Goal: Task Accomplishment & Management: Complete application form

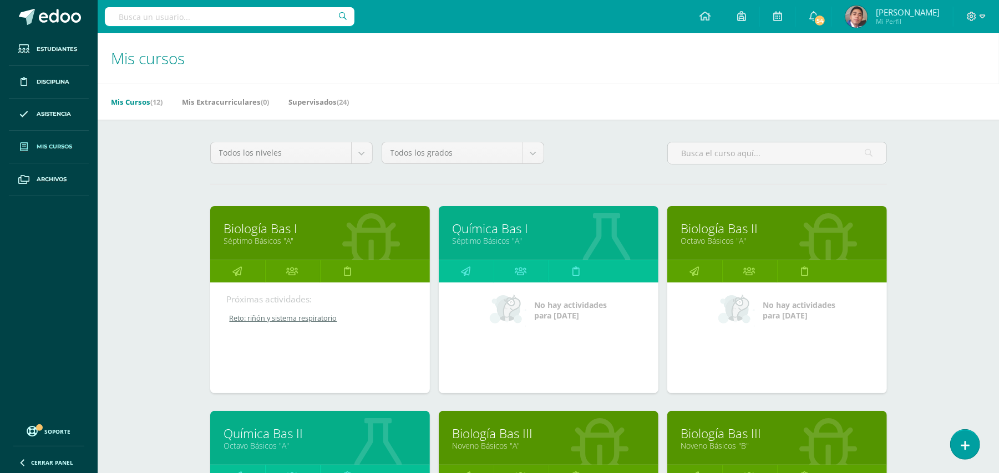
click at [927, 273] on div "Mis cursos Mis Cursos (12) Mis Extracurriculares (0) Supervisados (24) Todos lo…" at bounding box center [548, 462] width 901 height 858
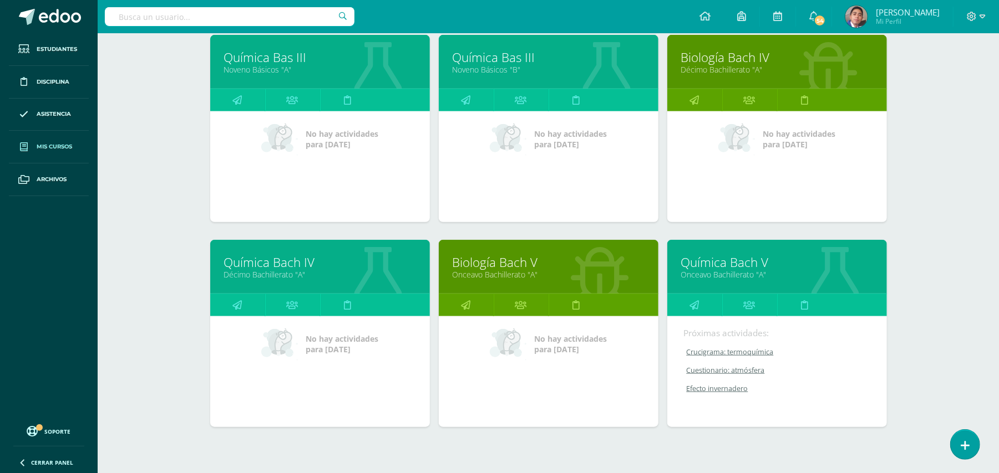
scroll to position [626, 0]
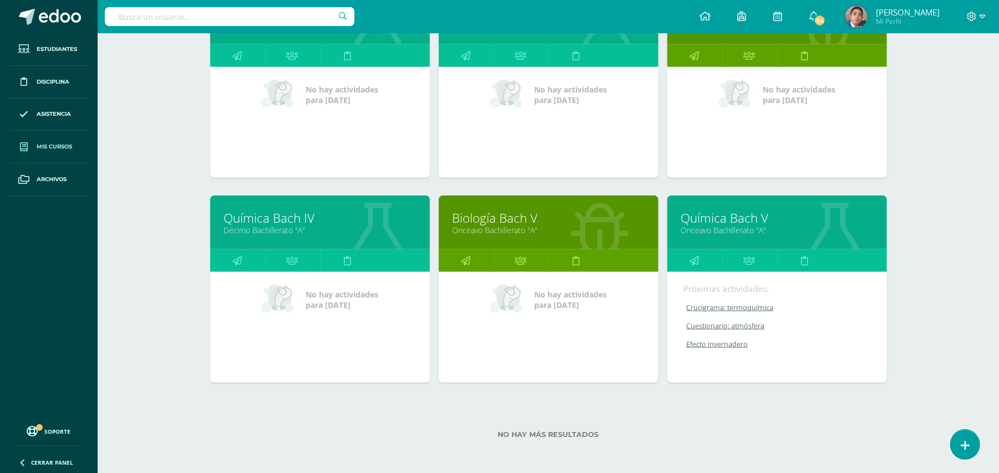
click at [490, 220] on link "Biología Bach V" at bounding box center [548, 218] width 192 height 17
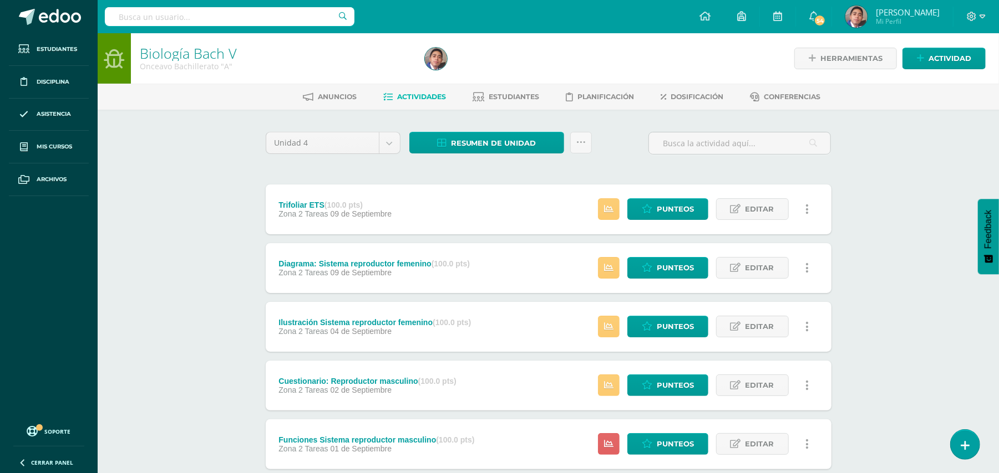
click at [894, 302] on div "Biología [PERSON_NAME] V Onceavo Bachillerato "A" Herramientas Detalle de asist…" at bounding box center [548, 433] width 901 height 800
click at [773, 216] on span "Editar" at bounding box center [759, 209] width 29 height 21
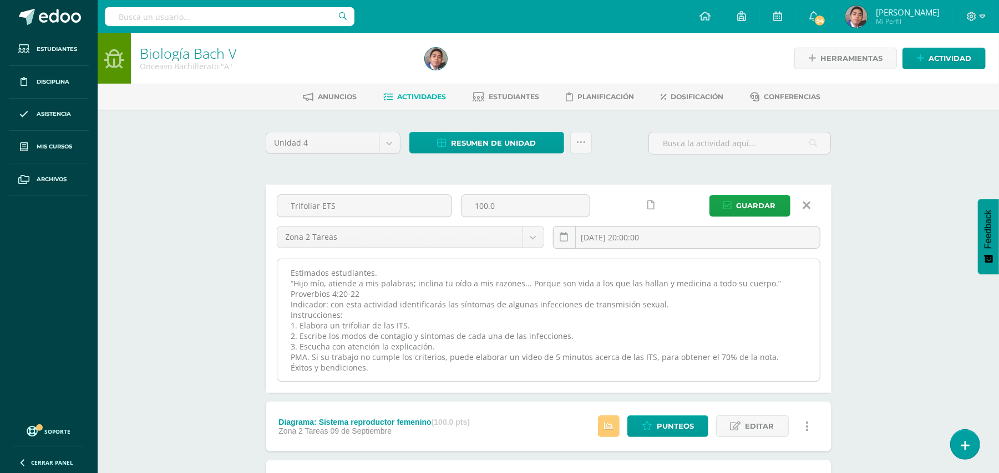
click at [683, 275] on textarea "Estimados estudiantes. “Hijo mío, atiende a mis palabras; inclina tu oído a mis…" at bounding box center [548, 320] width 542 height 122
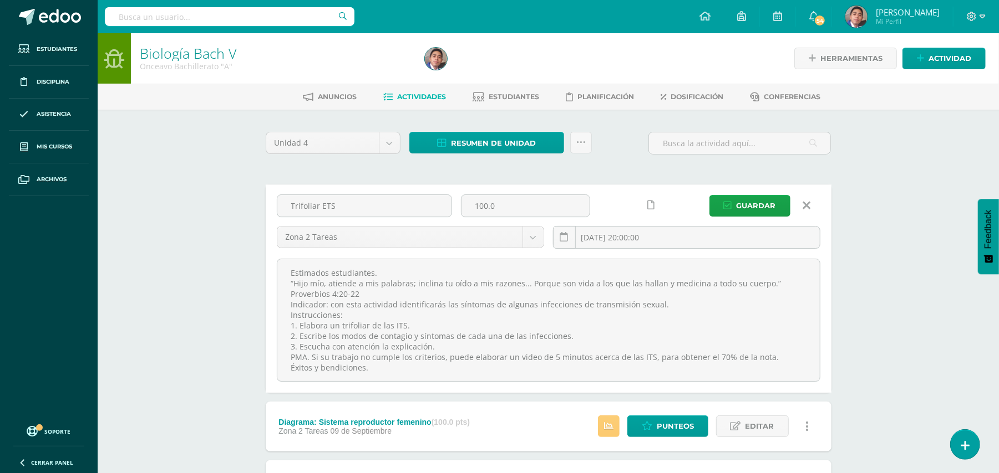
click at [805, 205] on icon at bounding box center [806, 206] width 8 height 12
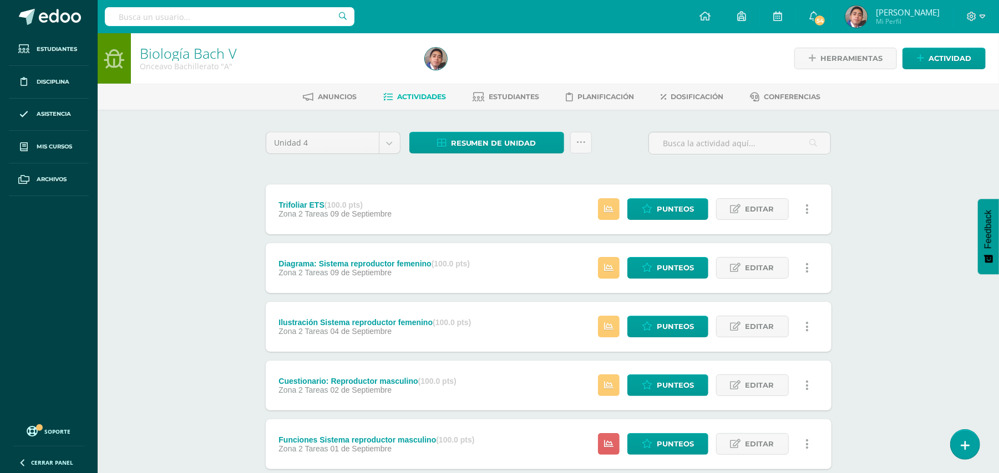
click at [919, 58] on icon at bounding box center [919, 58] width 7 height 9
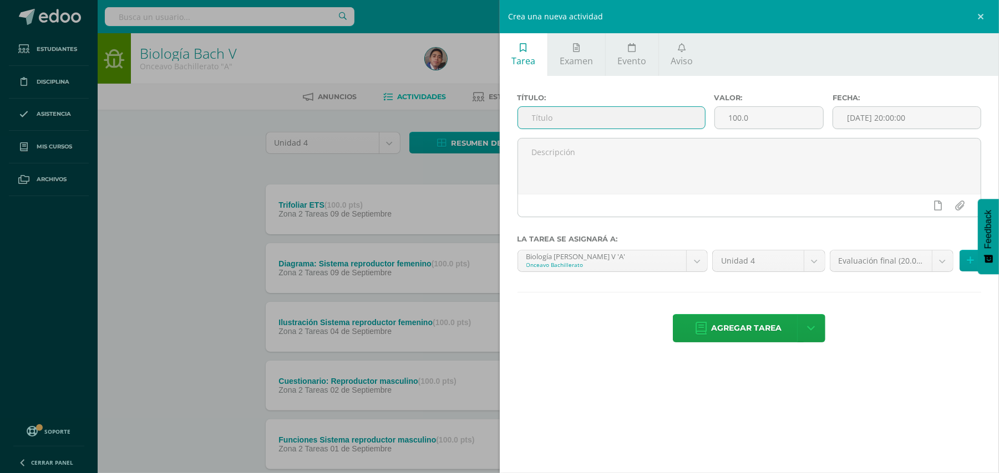
click at [641, 120] on input "text" at bounding box center [611, 118] width 187 height 22
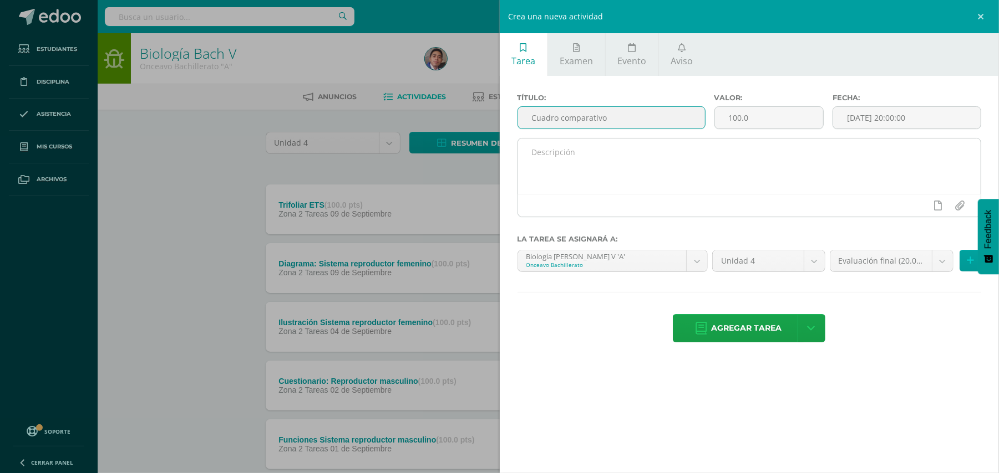
type input "Cuadro comparativo"
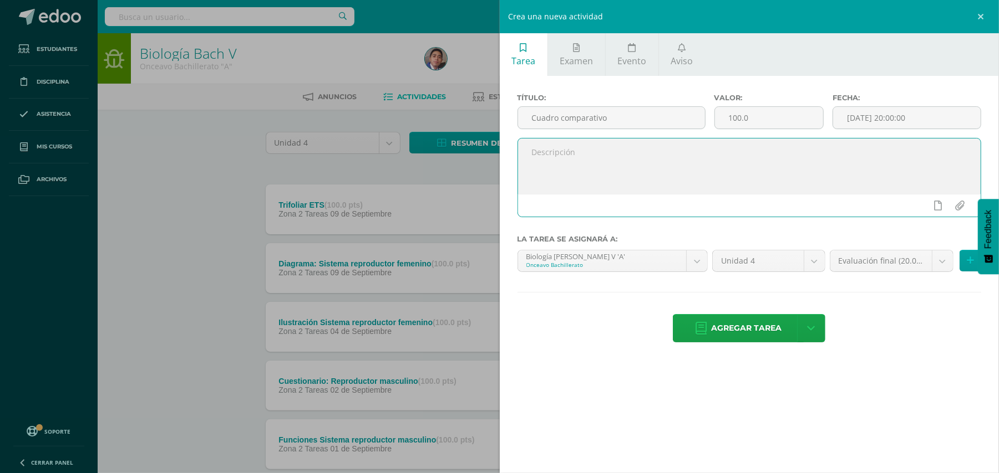
click at [619, 174] on textarea at bounding box center [749, 166] width 463 height 55
paste textarea "Estimados estudiantes. “Hijo mío, atiende a mis palabras; inclina tu oído a mis…"
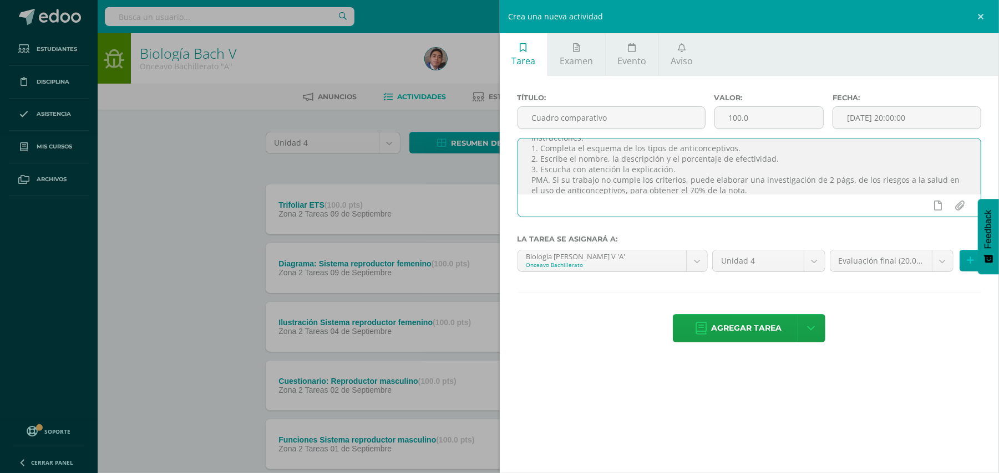
scroll to position [67, 0]
type textarea "Estimados estudiantes. “Hijo mío, atiende a mis palabras; inclina tu oído a mis…"
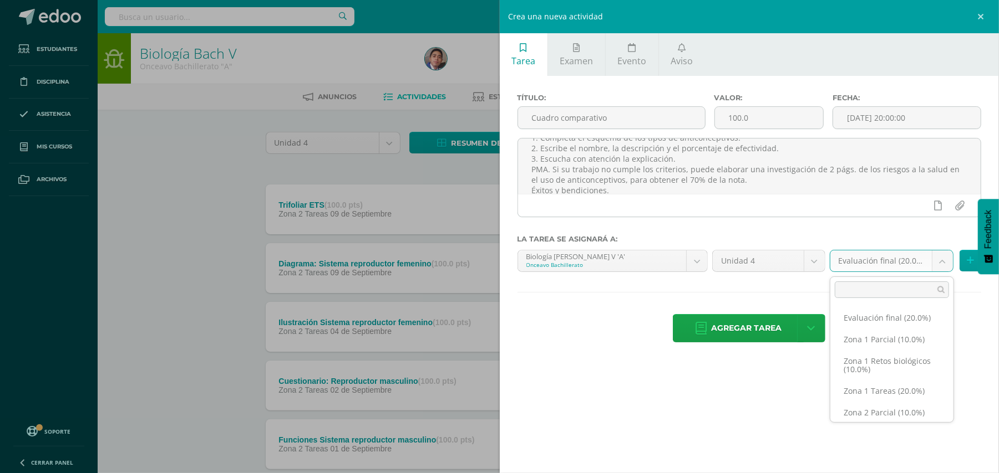
scroll to position [65, 0]
select select "30359"
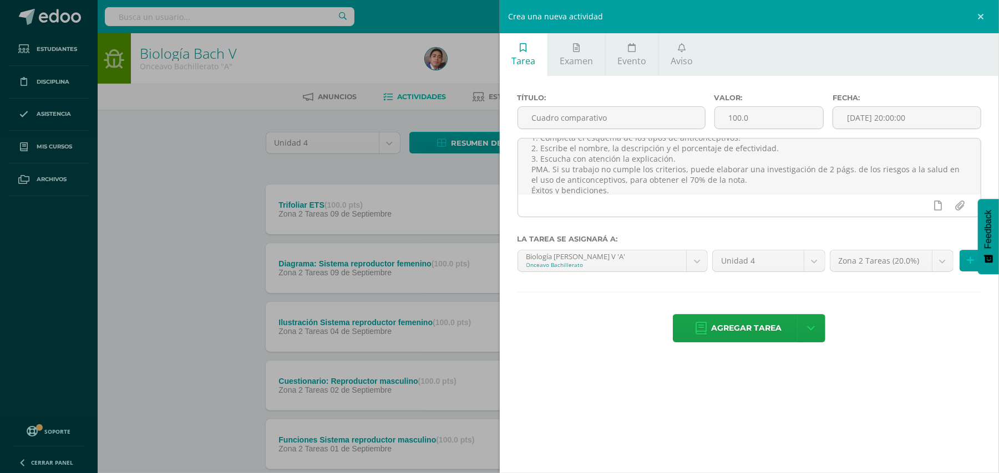
click at [895, 293] on hr at bounding box center [749, 292] width 464 height 1
click at [865, 126] on input "[DATE] 20:00:00" at bounding box center [906, 118] width 147 height 22
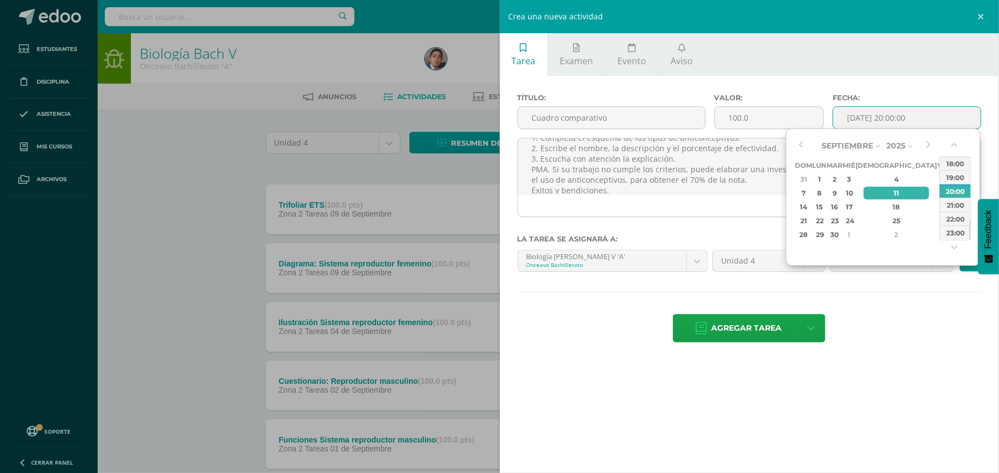
type input "[DATE] 20:00"
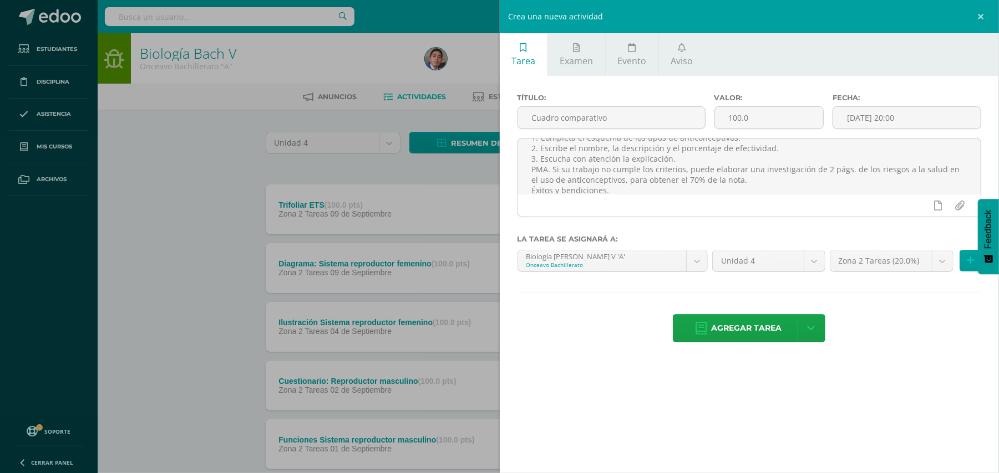
click at [888, 317] on div "Agregar tarea Agregar tarea y ocultar" at bounding box center [749, 329] width 464 height 30
drag, startPoint x: 888, startPoint y: 317, endPoint x: 761, endPoint y: 330, distance: 127.7
click at [761, 330] on div "Agregar tarea Agregar tarea y ocultar" at bounding box center [749, 329] width 464 height 30
click at [761, 331] on span "Agregar tarea" at bounding box center [746, 328] width 70 height 27
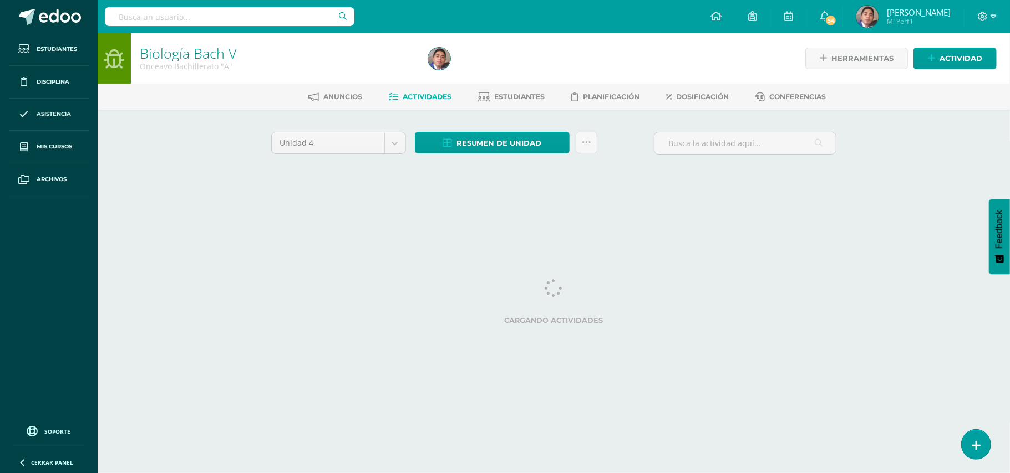
click at [196, 207] on html "Tarea asignada exitosamente Estudiantes Disciplina Asistencia Mis cursos Archiv…" at bounding box center [505, 103] width 1010 height 207
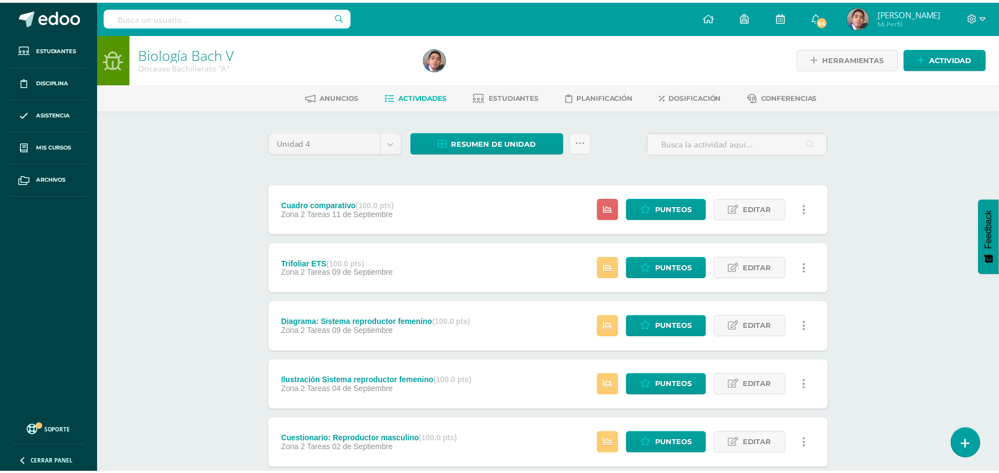
scroll to position [296, 0]
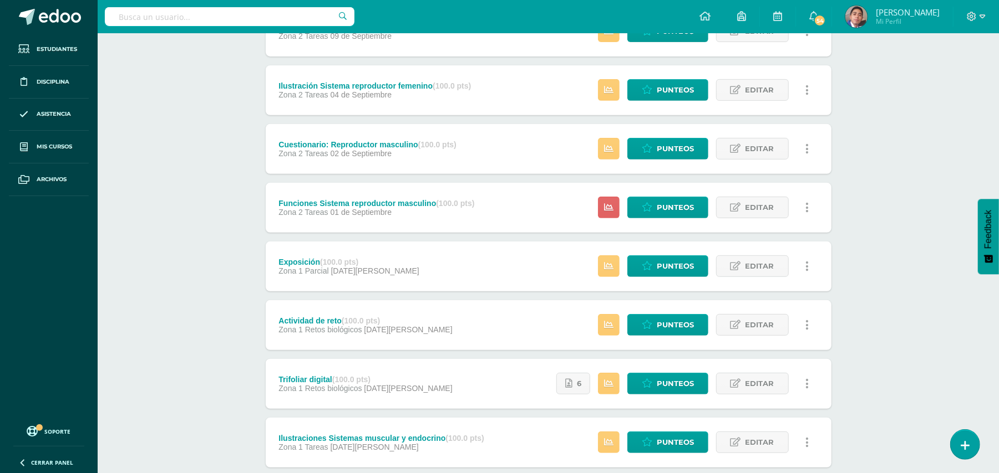
click at [884, 237] on div "Biología Bach V Onceavo Bachillerato "A" Herramientas Detalle de asistencias Ac…" at bounding box center [548, 138] width 901 height 800
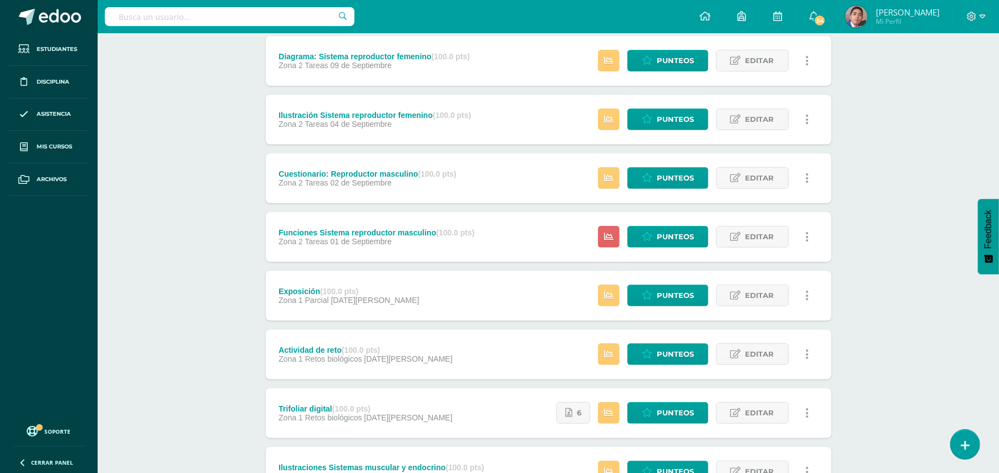
scroll to position [0, 0]
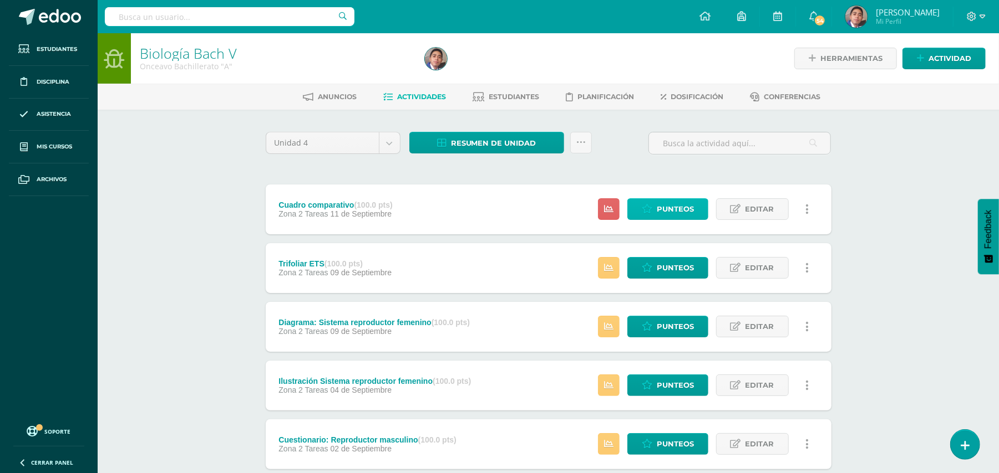
click at [649, 213] on icon at bounding box center [646, 209] width 11 height 9
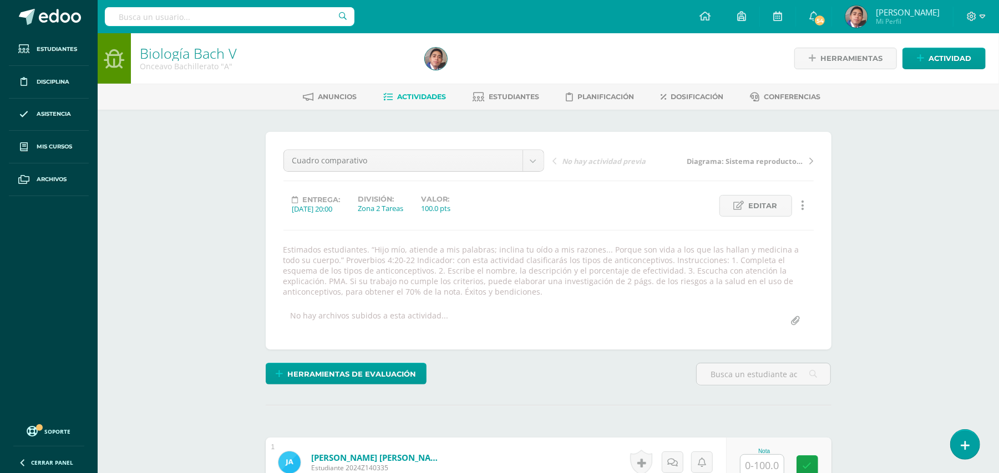
scroll to position [1, 0]
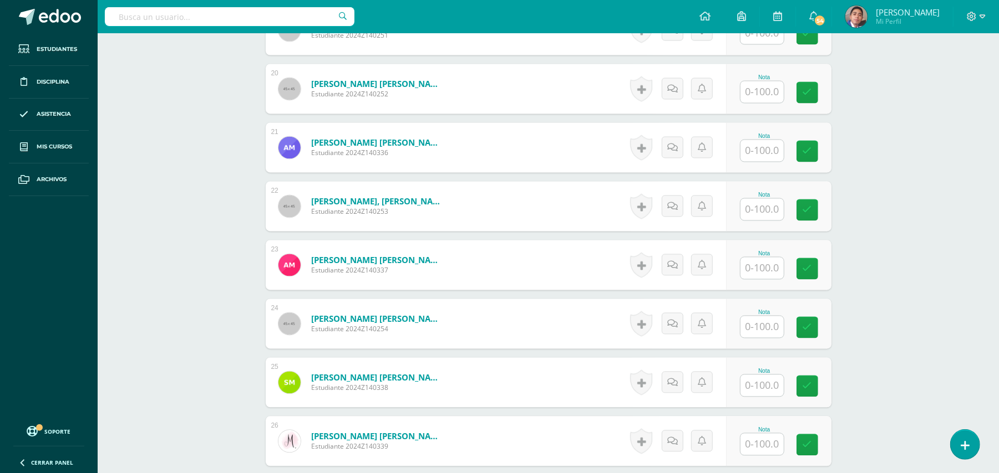
scroll to position [1491, 0]
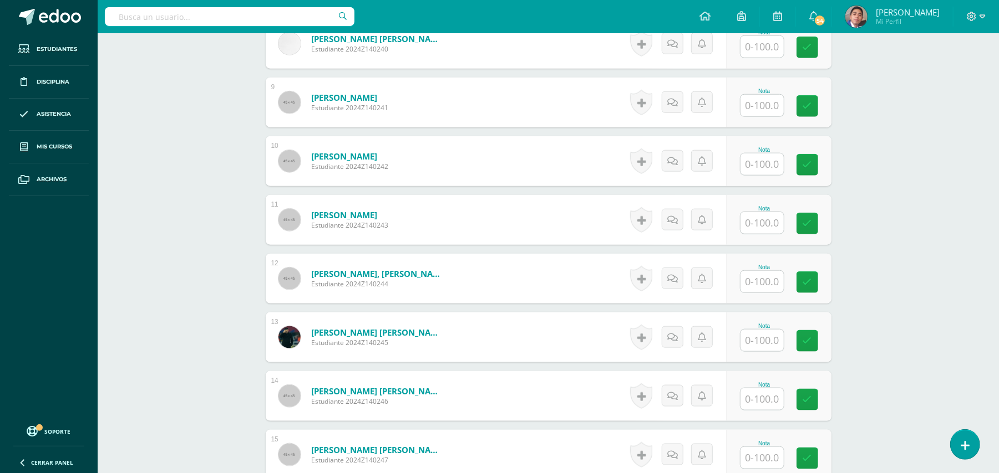
scroll to position [826, 0]
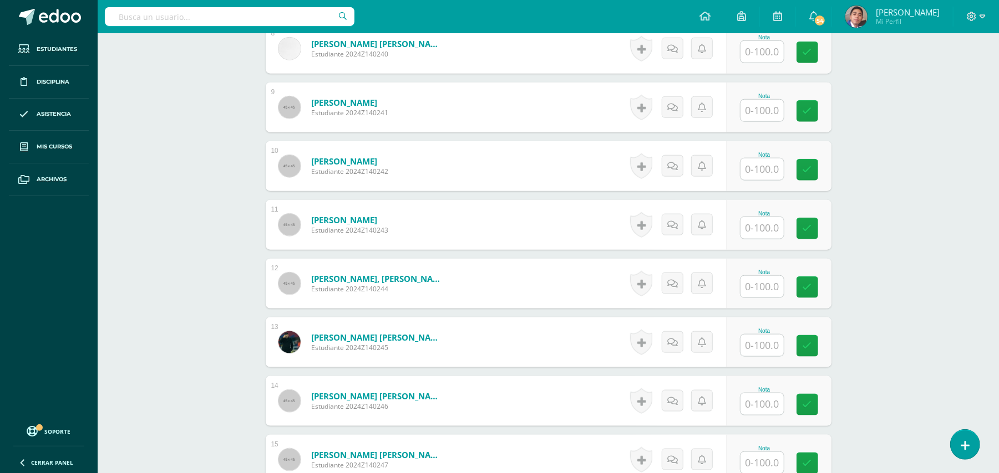
click at [770, 105] on input "text" at bounding box center [761, 111] width 43 height 22
type input "2"
type input "100"
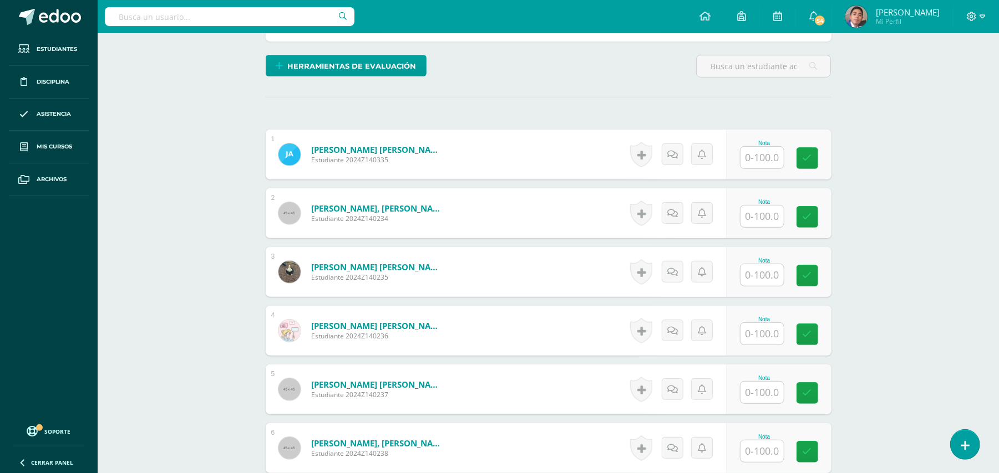
scroll to position [456, 0]
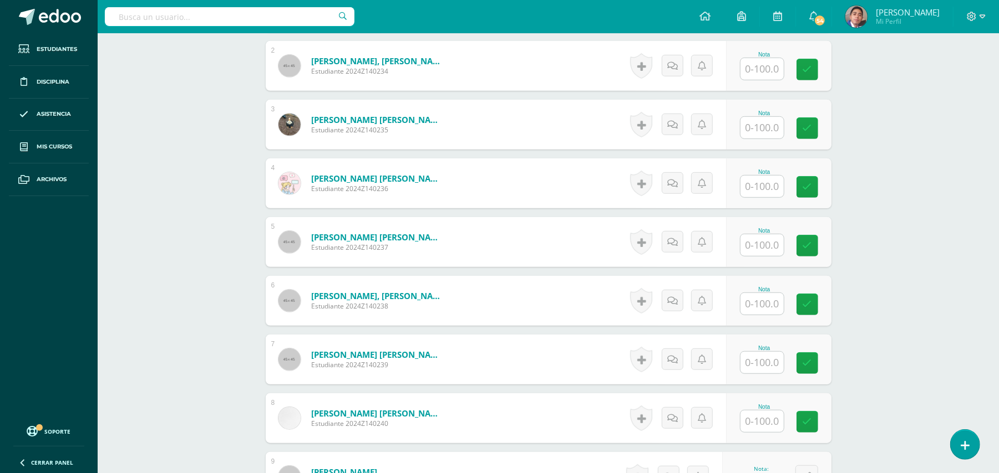
click at [764, 302] on input "text" at bounding box center [761, 304] width 43 height 22
type input "100"
click at [759, 185] on input "text" at bounding box center [761, 187] width 43 height 22
type input "100"
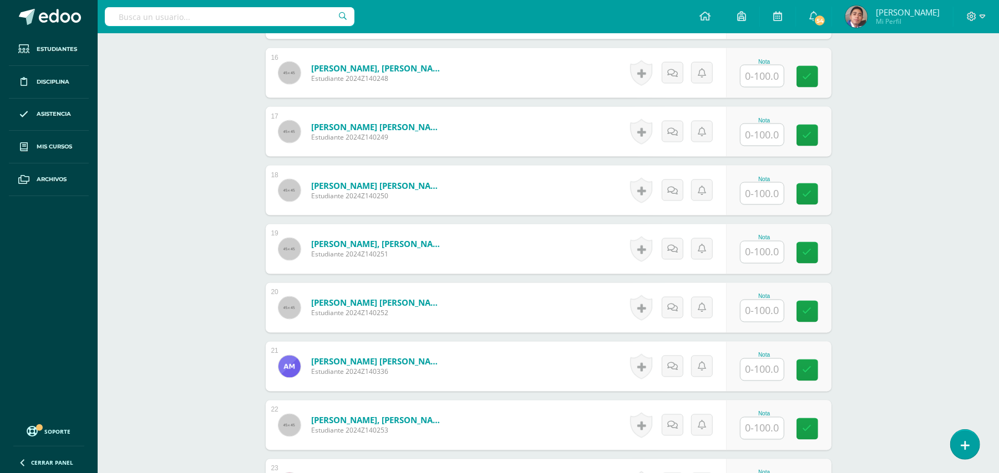
scroll to position [1343, 0]
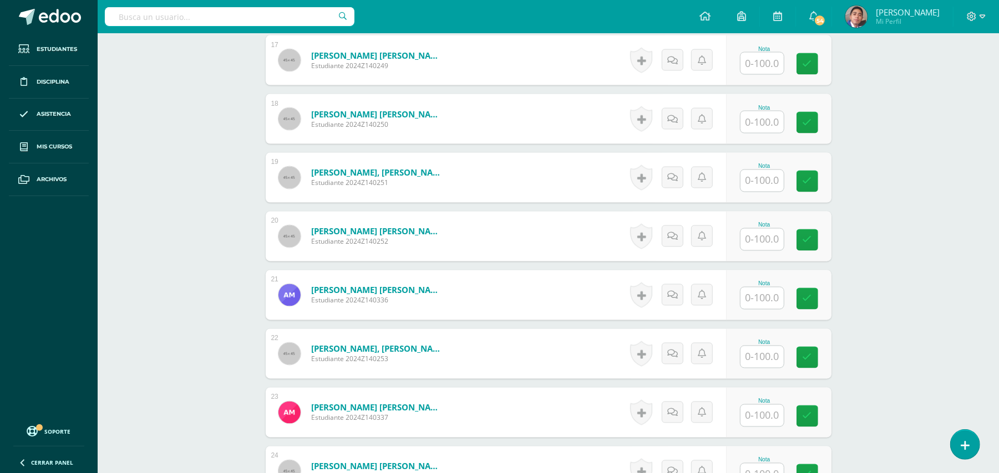
click at [773, 420] on input "text" at bounding box center [761, 416] width 43 height 22
type input "100"
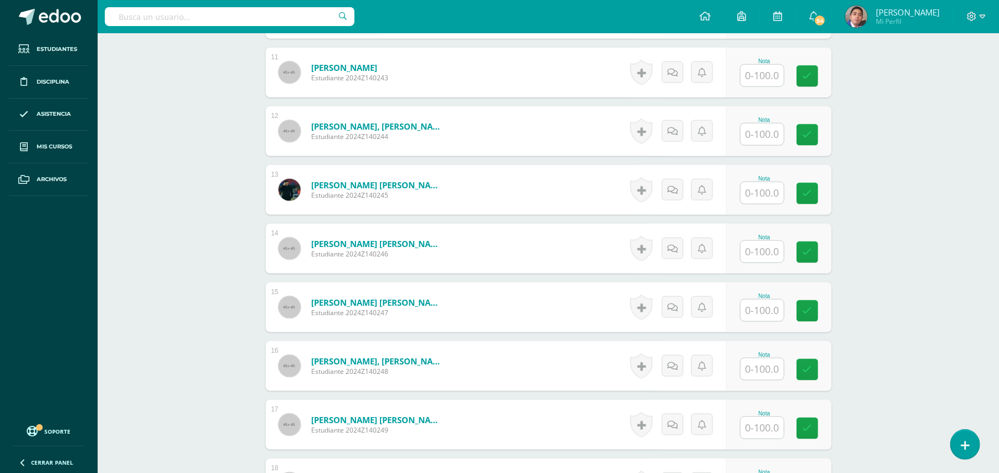
scroll to position [837, 0]
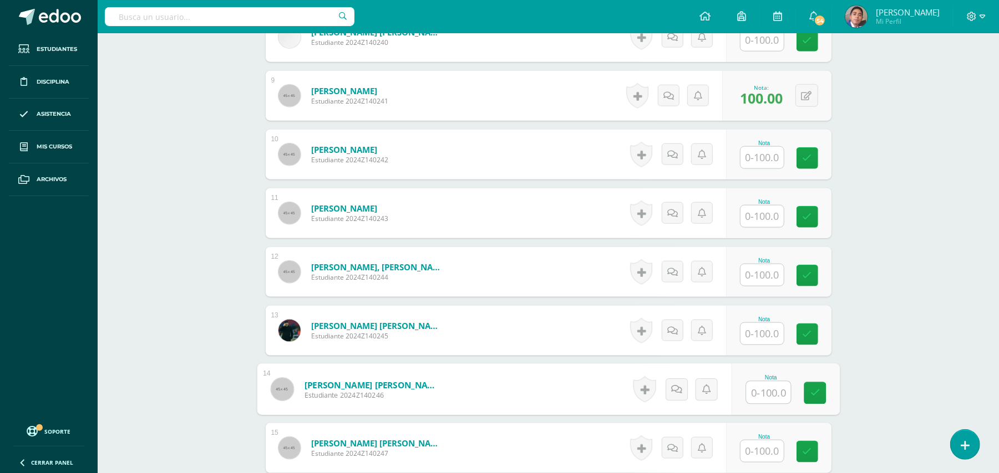
click at [776, 386] on input "text" at bounding box center [768, 393] width 44 height 22
type input "100"
click at [903, 355] on div "Biología Bach V Onceavo Bachillerato "A" Herramientas Detalle de asistencias Ac…" at bounding box center [548, 368] width 901 height 2345
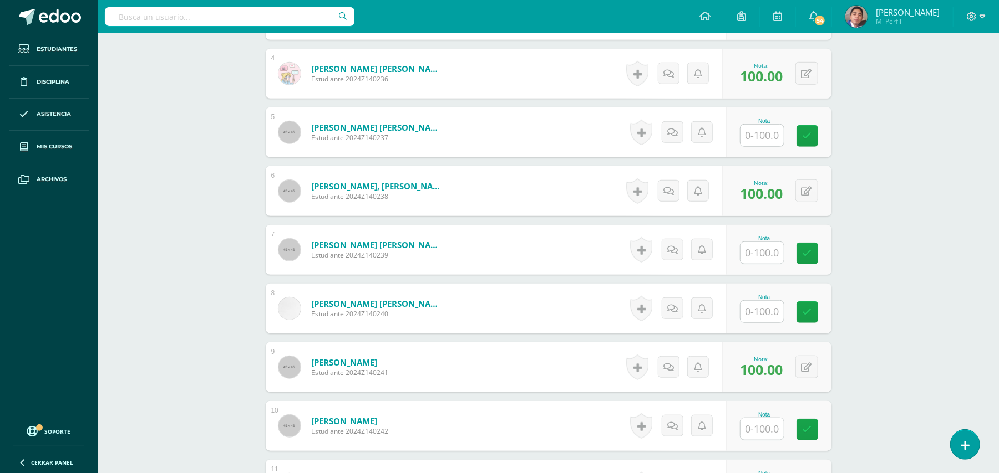
scroll to position [542, 0]
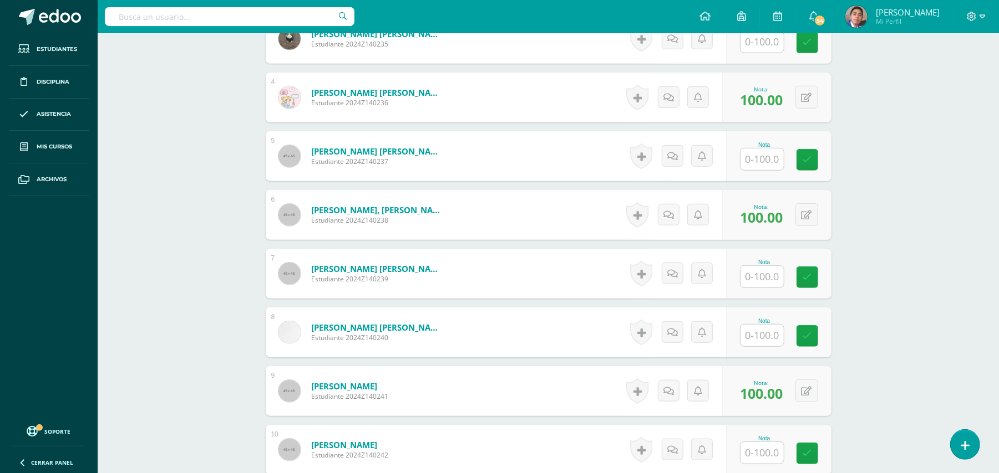
click at [760, 277] on input "text" at bounding box center [761, 277] width 43 height 22
type input "100"
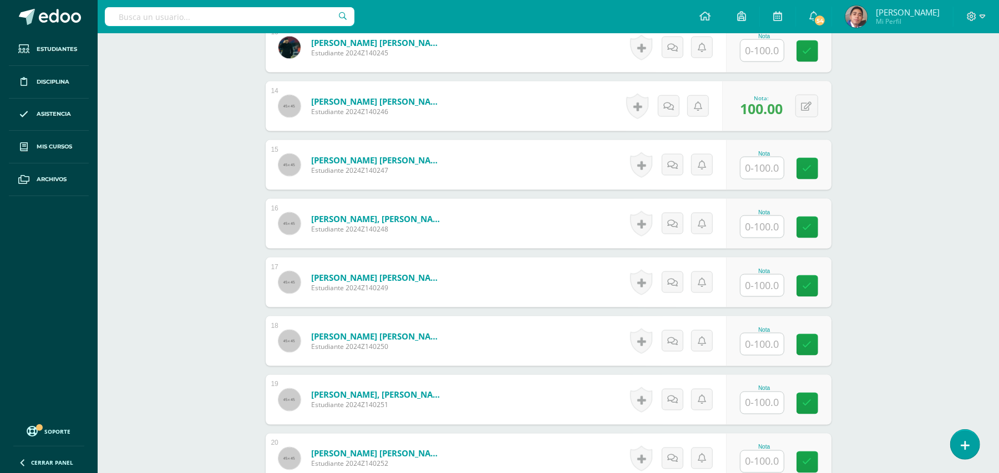
scroll to position [1133, 0]
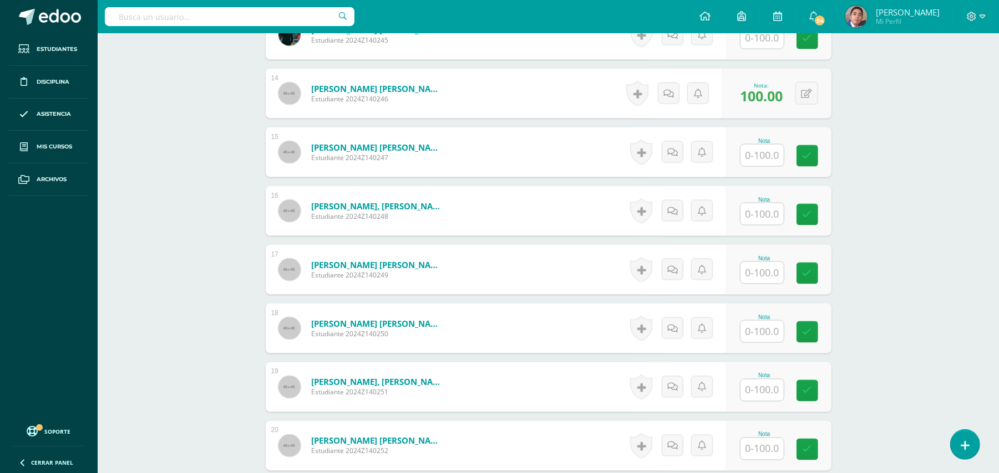
click at [759, 215] on input "text" at bounding box center [761, 214] width 43 height 22
type input "100"
click at [865, 220] on div "Biología Bach V Onceavo Bachillerato "A" Herramientas Detalle de asistencias Ac…" at bounding box center [548, 72] width 901 height 2345
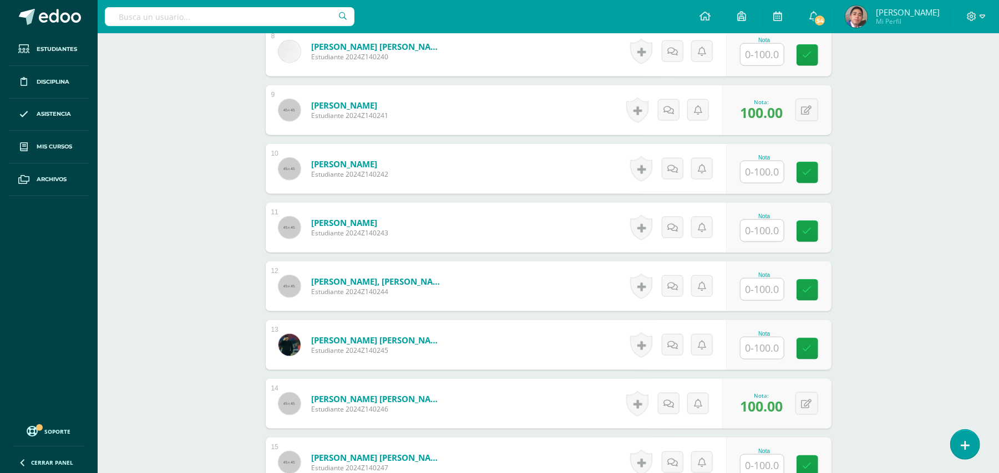
scroll to position [837, 0]
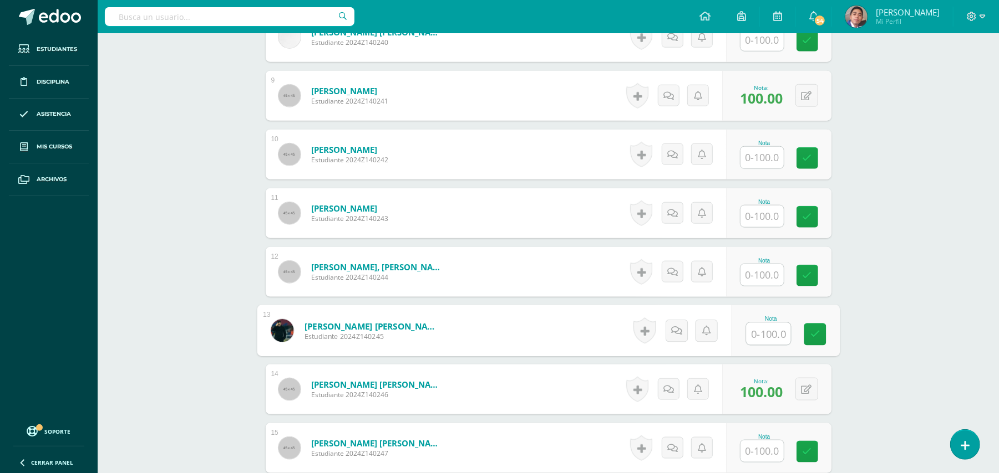
click at [758, 331] on input "text" at bounding box center [768, 334] width 44 height 22
type input "100"
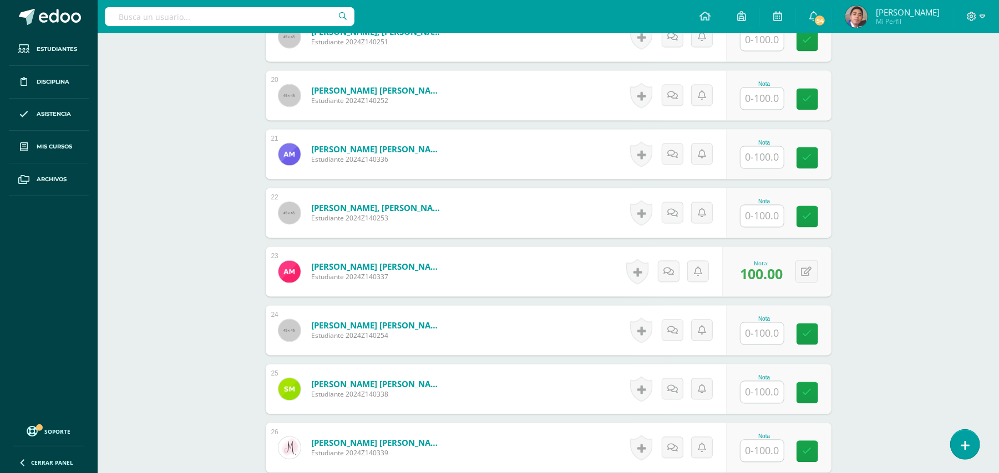
scroll to position [1502, 0]
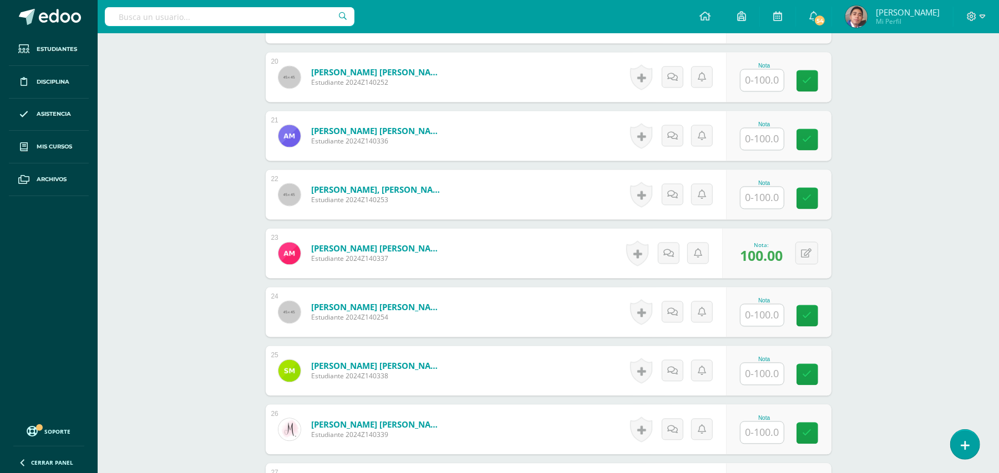
click at [770, 367] on input "text" at bounding box center [761, 374] width 43 height 22
type input "100"
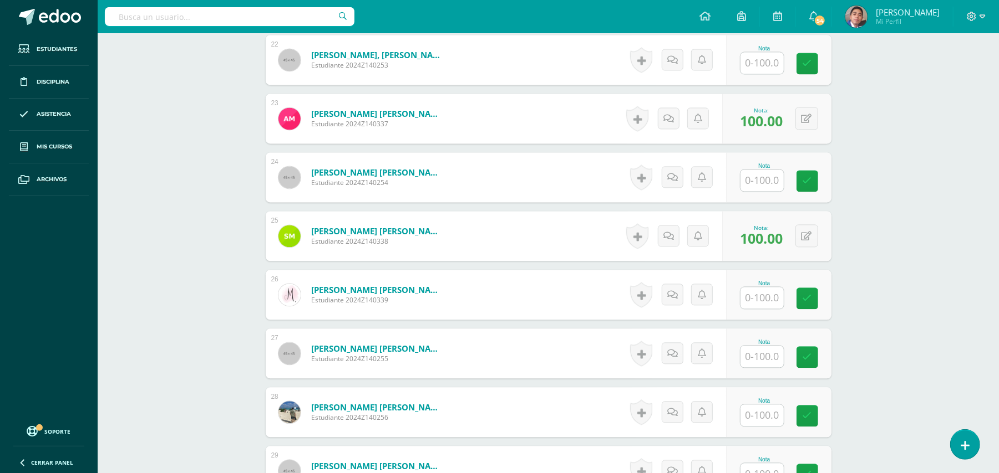
scroll to position [1651, 0]
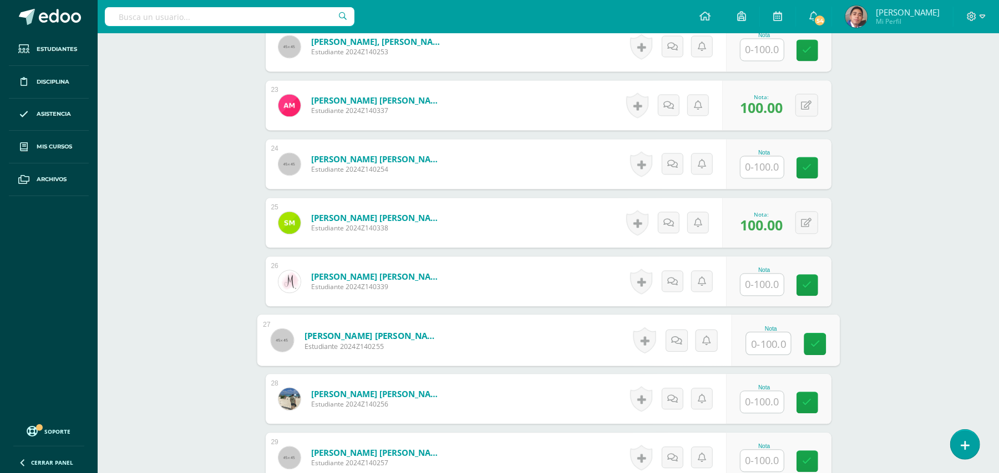
click at [748, 344] on input "text" at bounding box center [768, 344] width 44 height 22
type input "100"
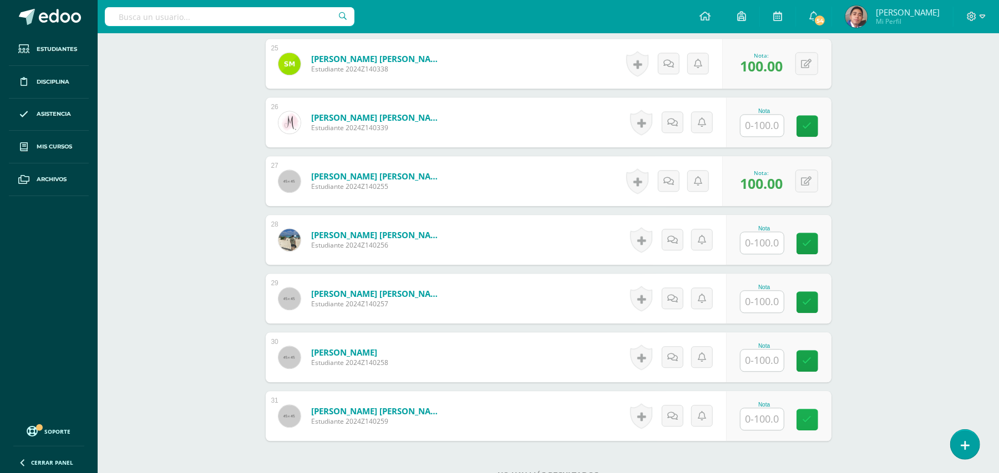
scroll to position [1681, 0]
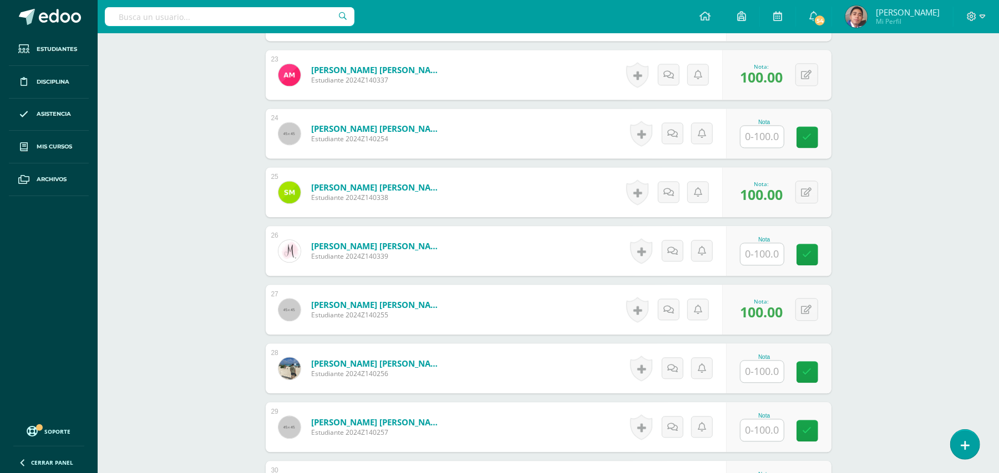
click at [771, 429] on input "text" at bounding box center [761, 431] width 43 height 22
type input "100"
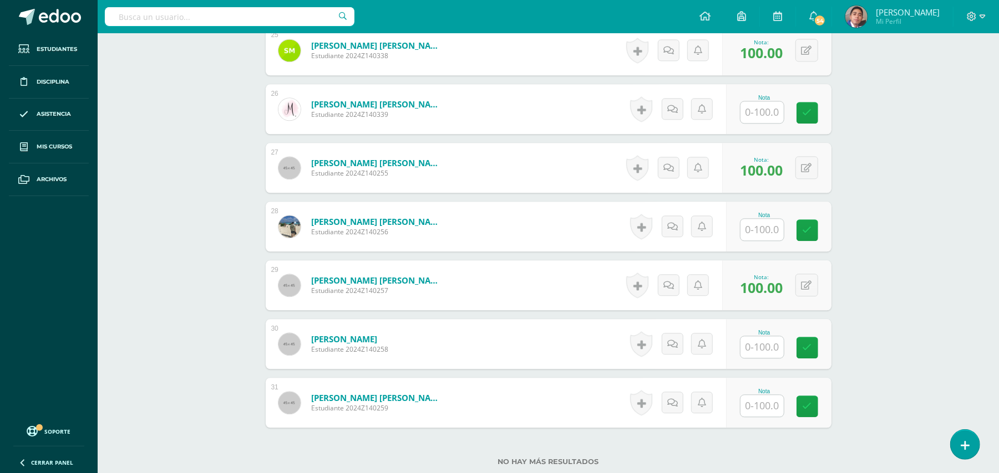
scroll to position [1903, 0]
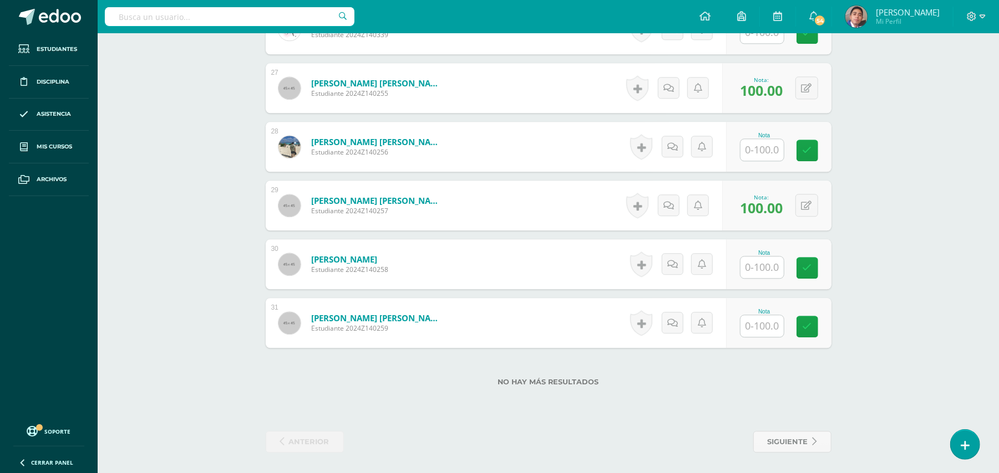
click at [770, 273] on input "text" at bounding box center [761, 268] width 43 height 22
type input "100"
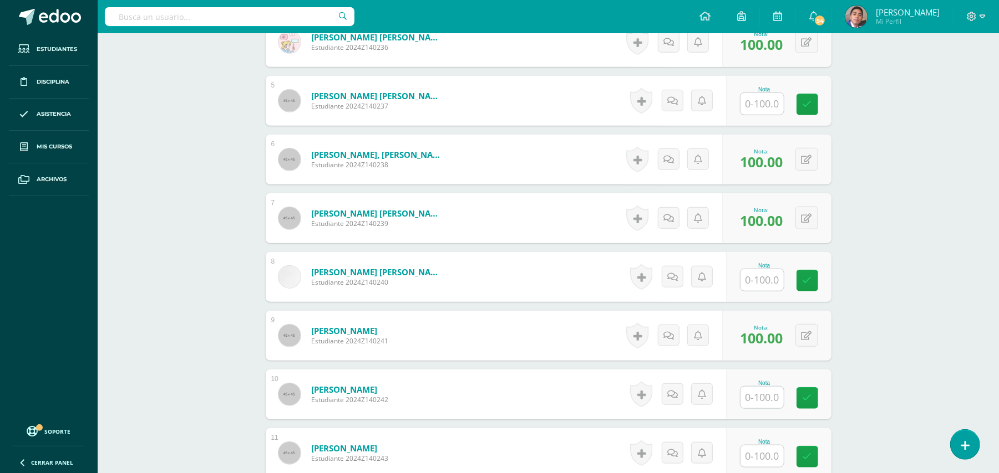
scroll to position [572, 0]
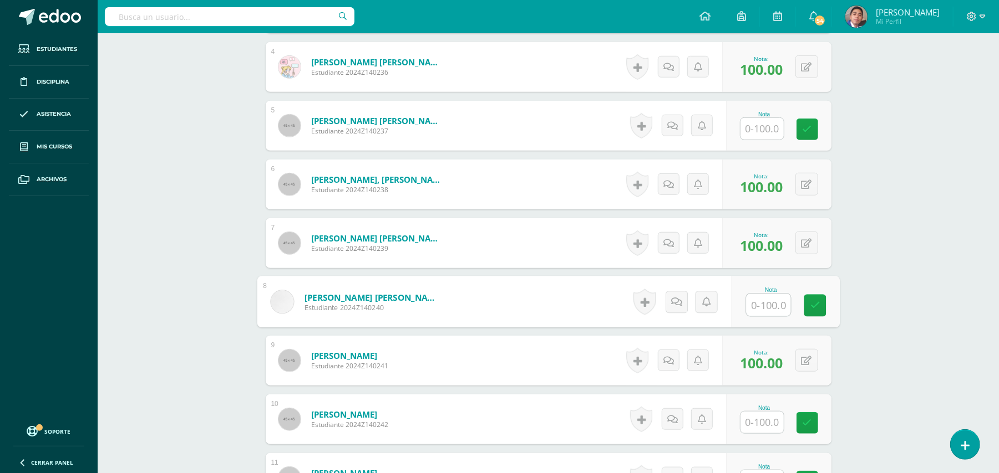
click at [757, 302] on input "text" at bounding box center [768, 305] width 44 height 22
type input "100"
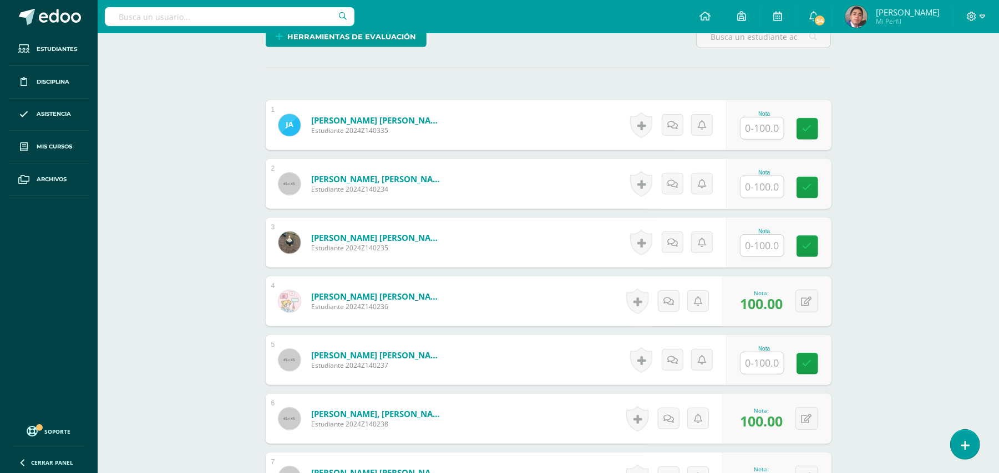
scroll to position [424, 0]
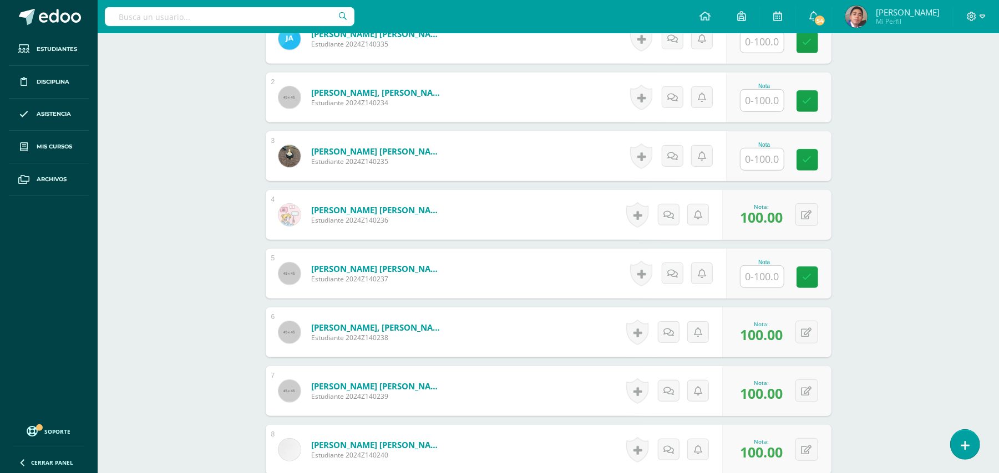
click at [750, 164] on input "text" at bounding box center [761, 160] width 43 height 22
type input "100"
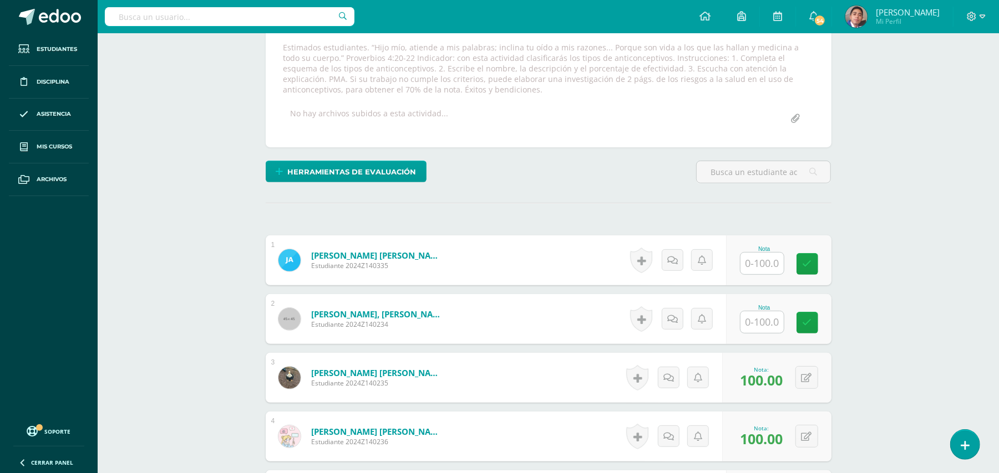
scroll to position [276, 0]
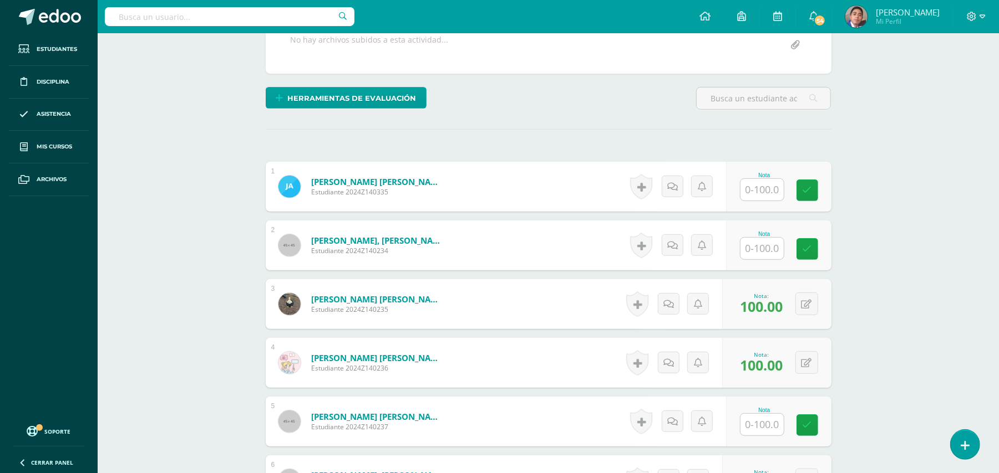
click at [772, 185] on input "text" at bounding box center [761, 190] width 43 height 22
type input "100"
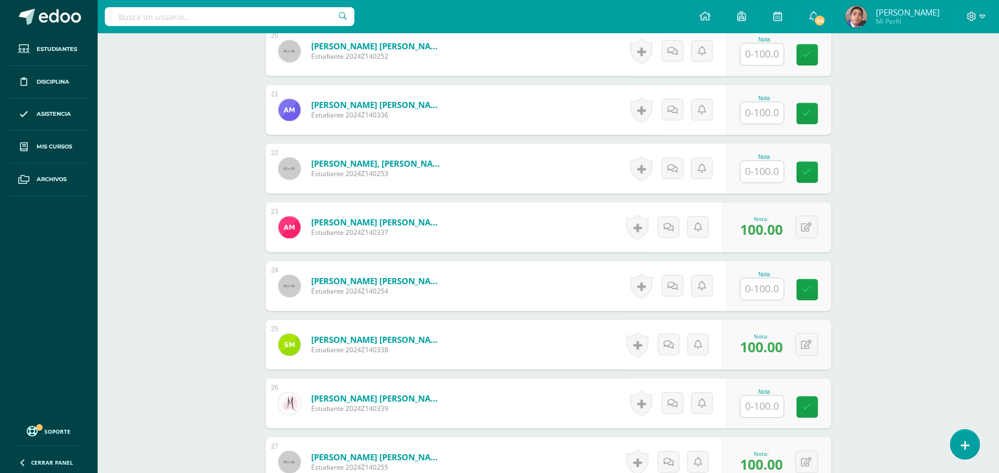
scroll to position [1459, 0]
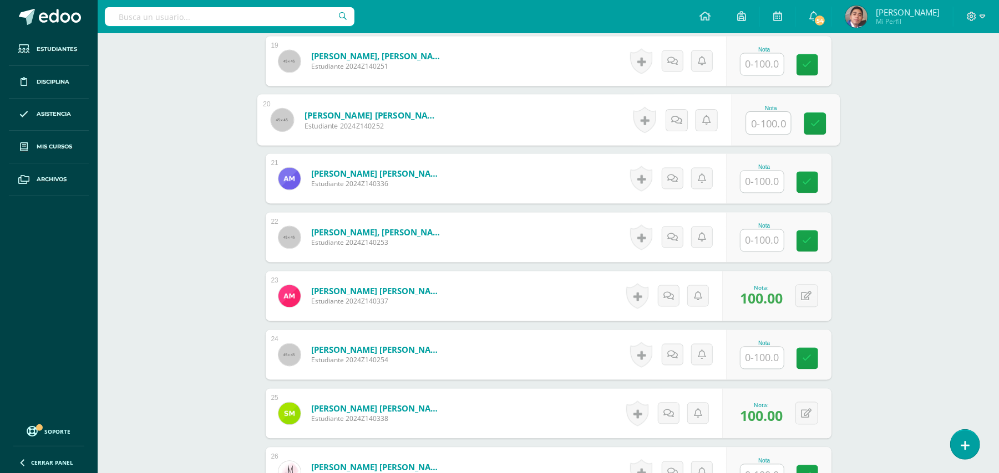
click at [751, 123] on input "text" at bounding box center [768, 124] width 44 height 22
type input "100"
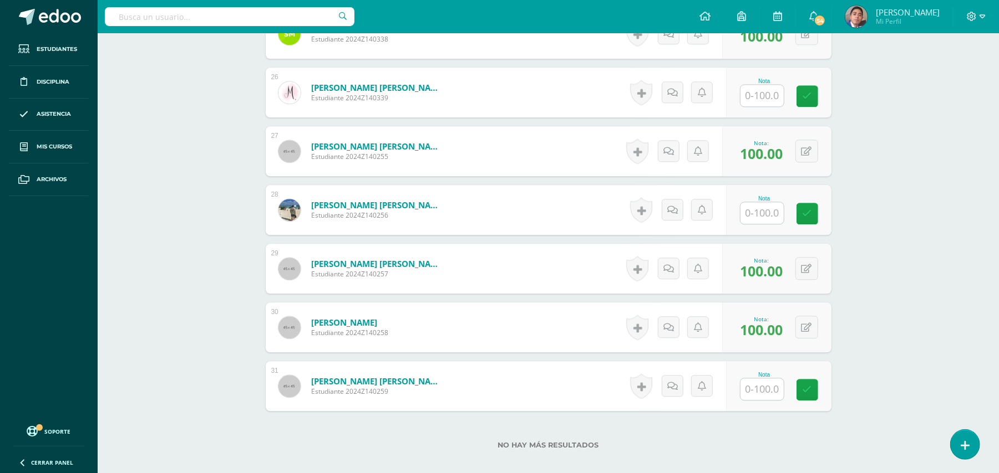
scroll to position [1903, 0]
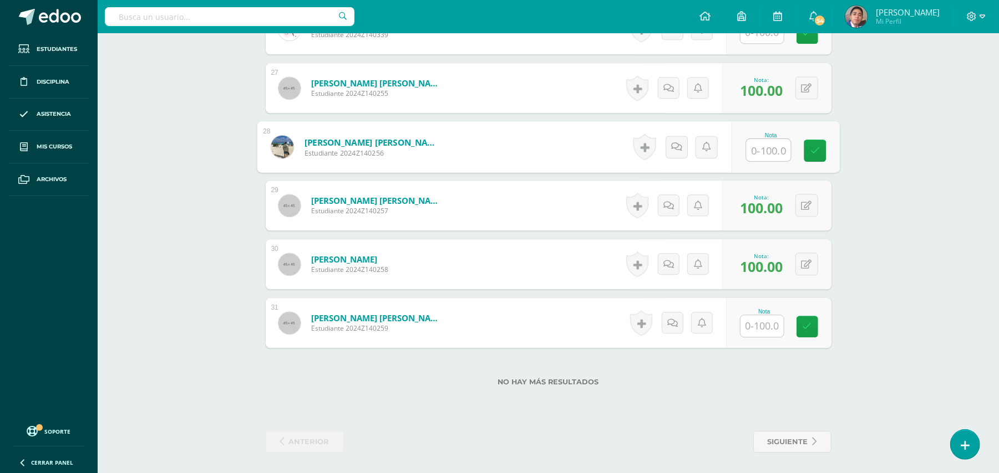
click at [763, 152] on input "text" at bounding box center [768, 150] width 44 height 22
type input "100"
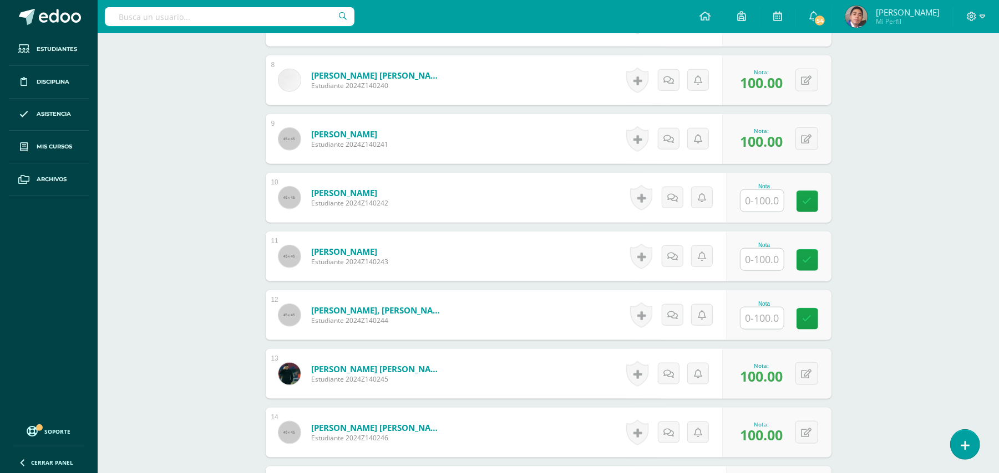
scroll to position [868, 0]
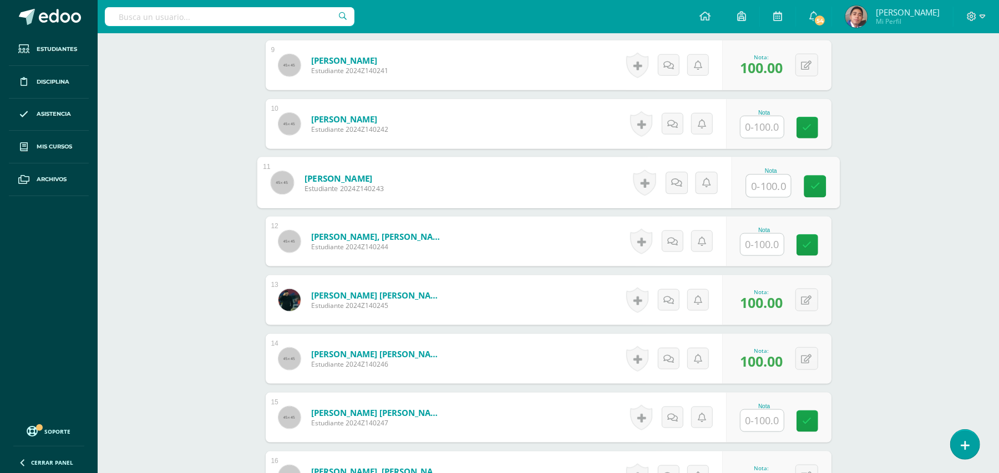
click at [745, 183] on div at bounding box center [767, 186] width 45 height 23
type input "100"
click at [901, 191] on div "Biología Bach V Onceavo Bachillerato "A" Herramientas Detalle de asistencias Ac…" at bounding box center [548, 338] width 901 height 2345
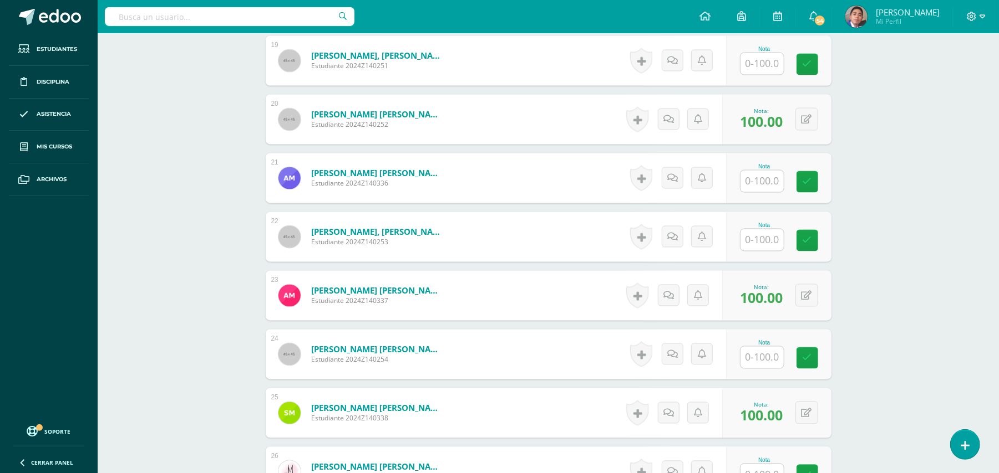
scroll to position [1459, 0]
click at [764, 183] on input "text" at bounding box center [761, 182] width 43 height 22
type input "100"
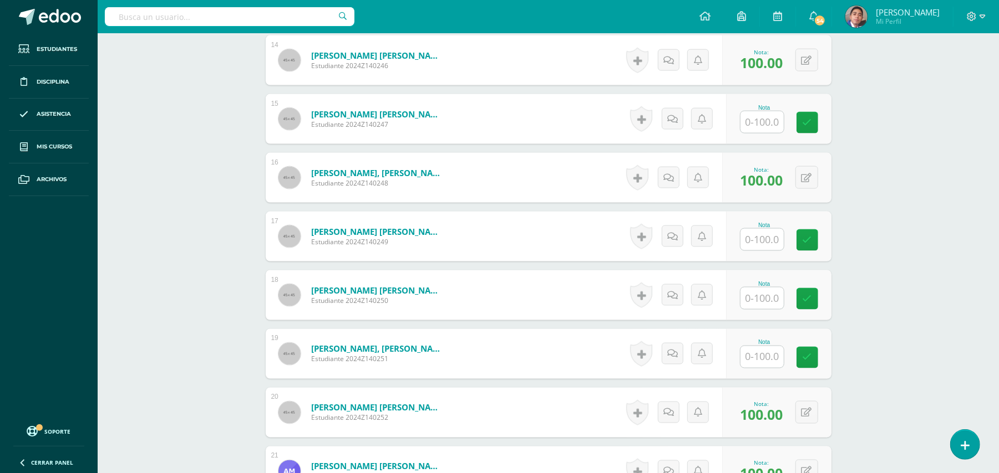
scroll to position [1163, 0]
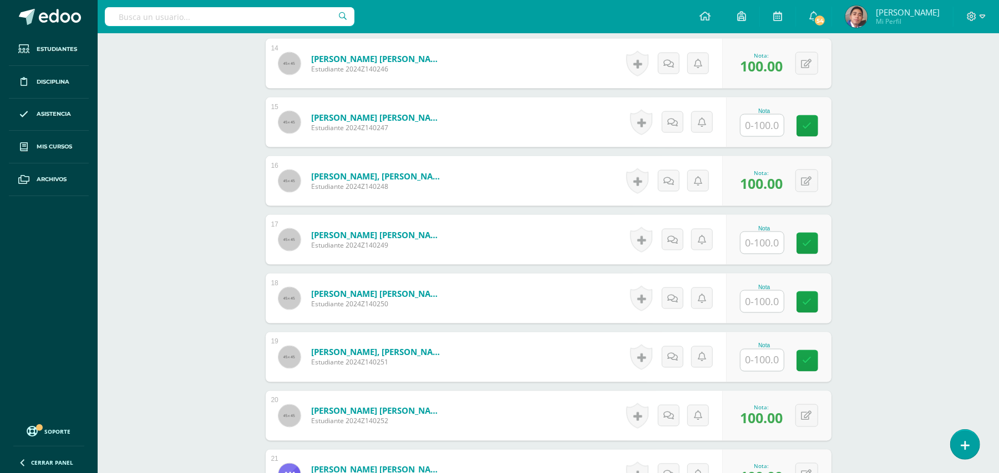
click at [750, 299] on input "text" at bounding box center [761, 302] width 43 height 22
type input "100"
click at [903, 309] on div "Biología Bach V Onceavo Bachillerato "A" Herramientas Detalle de asistencias Ac…" at bounding box center [548, 42] width 901 height 2345
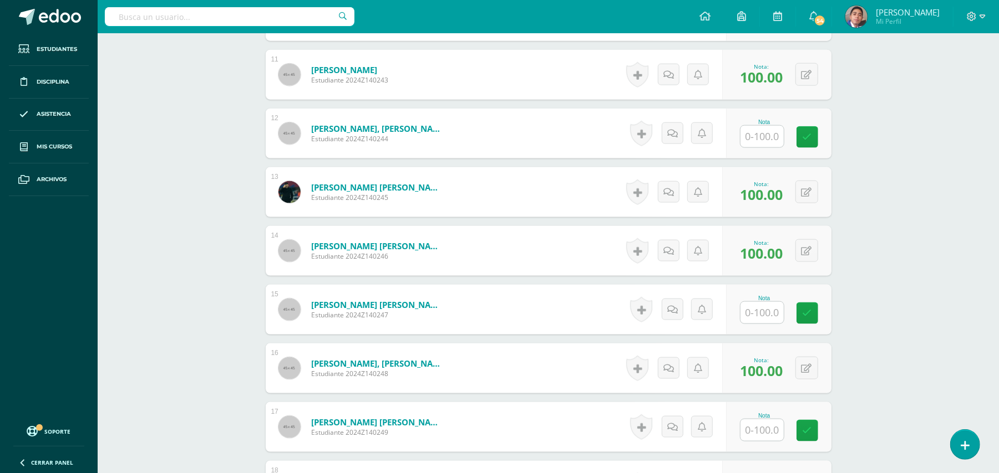
scroll to position [941, 0]
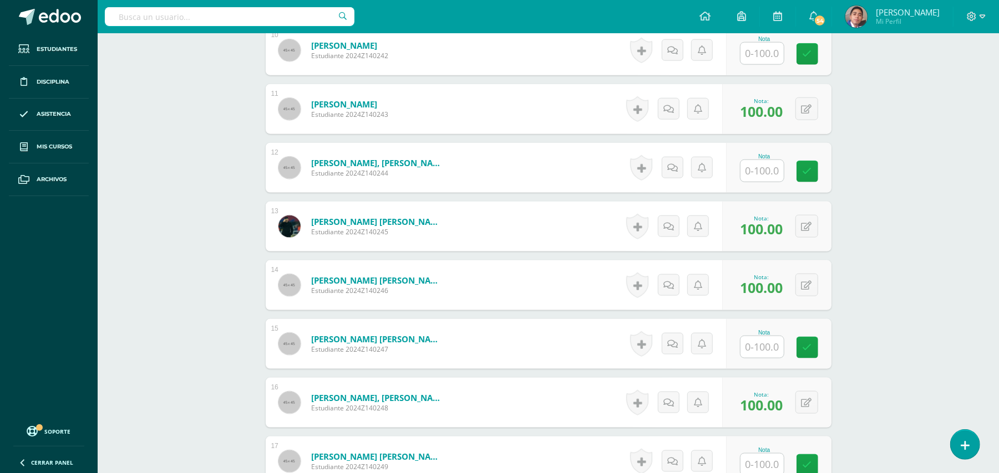
click at [757, 175] on input "text" at bounding box center [761, 171] width 43 height 22
type input "100"
click at [921, 198] on div "Biología Bach V Onceavo Bachillerato "A" Herramientas Detalle de asistencias Ac…" at bounding box center [548, 264] width 901 height 2345
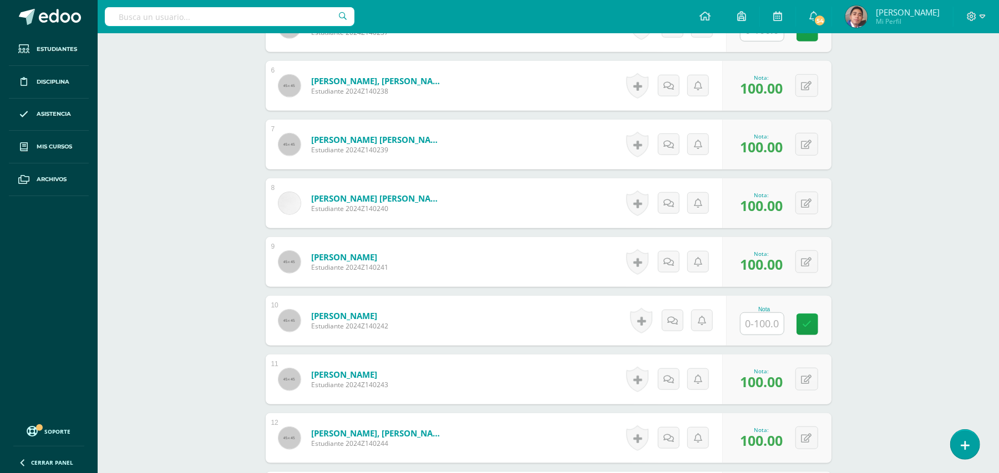
scroll to position [646, 0]
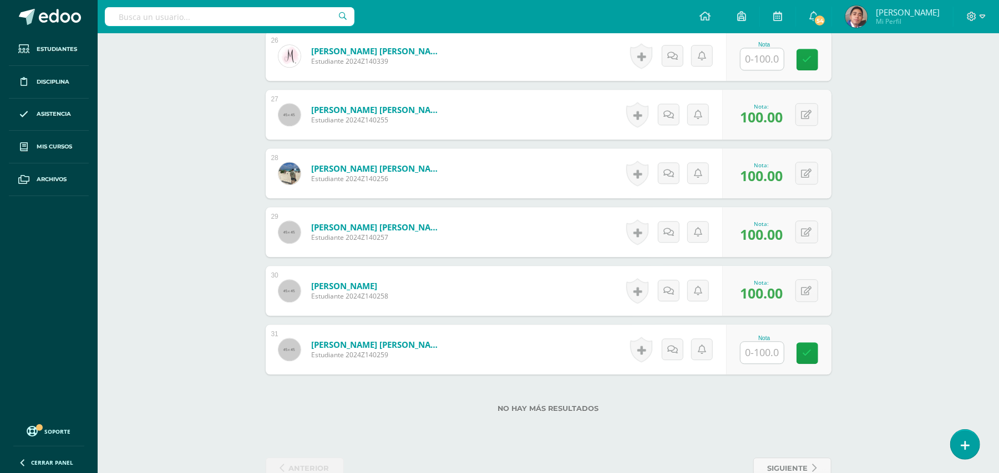
scroll to position [1903, 0]
